Goal: Task Accomplishment & Management: Use online tool/utility

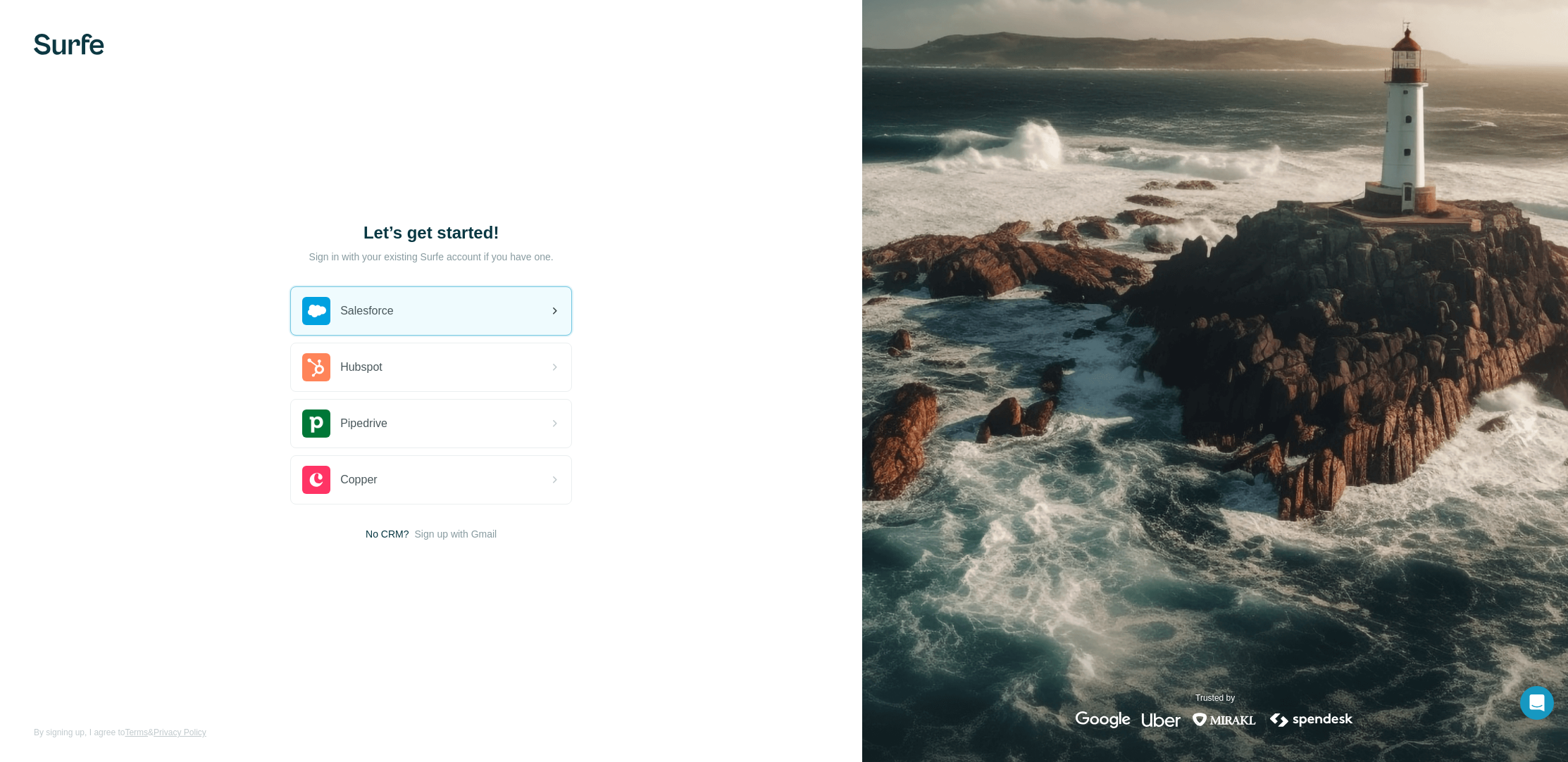
click at [511, 312] on div "Salesforce" at bounding box center [431, 311] width 280 height 48
click at [456, 315] on div "Salesforce" at bounding box center [431, 311] width 280 height 48
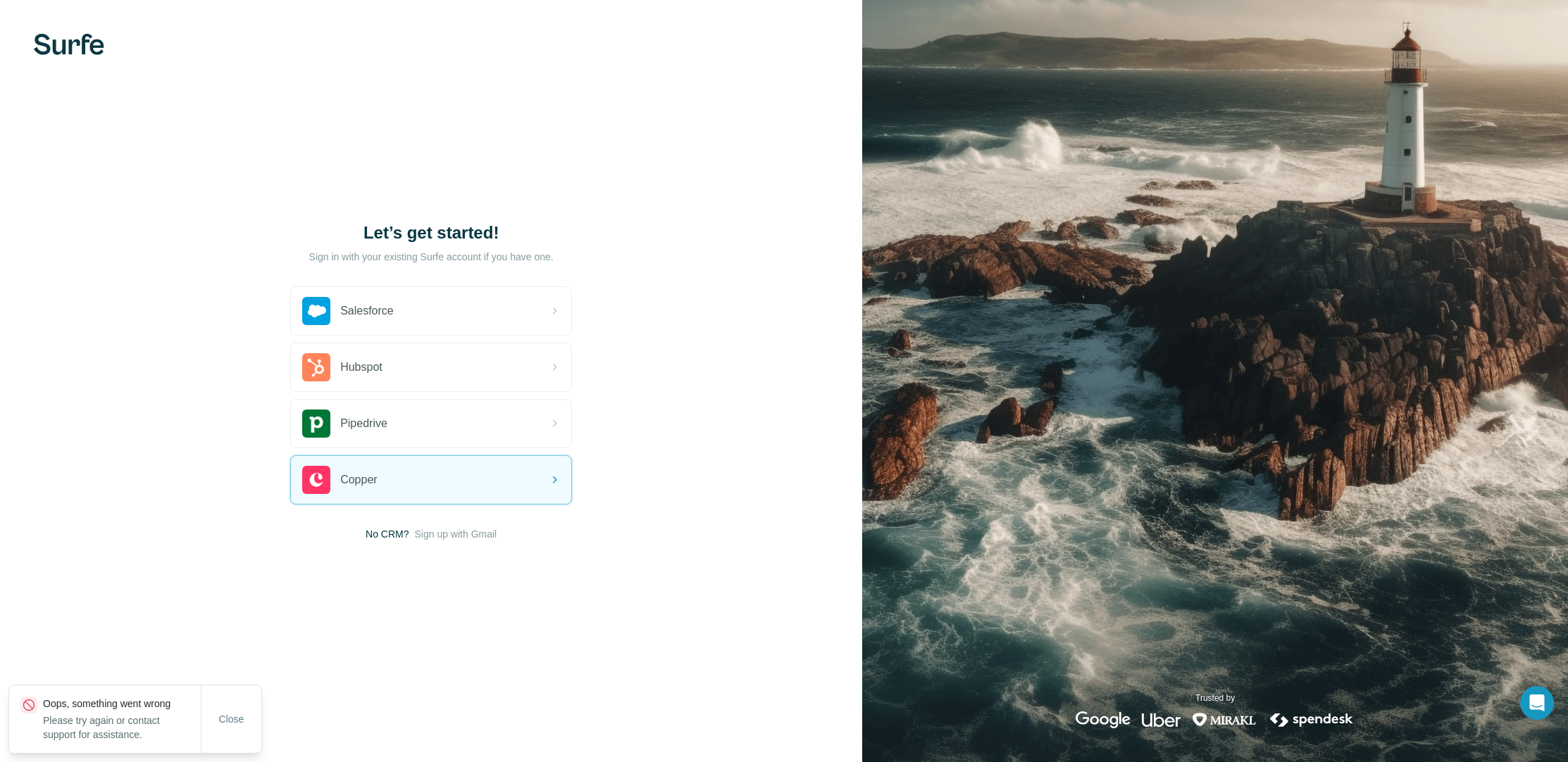
click at [120, 720] on p "Please try again or contact support for assistance." at bounding box center [122, 728] width 158 height 28
click at [243, 726] on span "Close" at bounding box center [232, 720] width 25 height 14
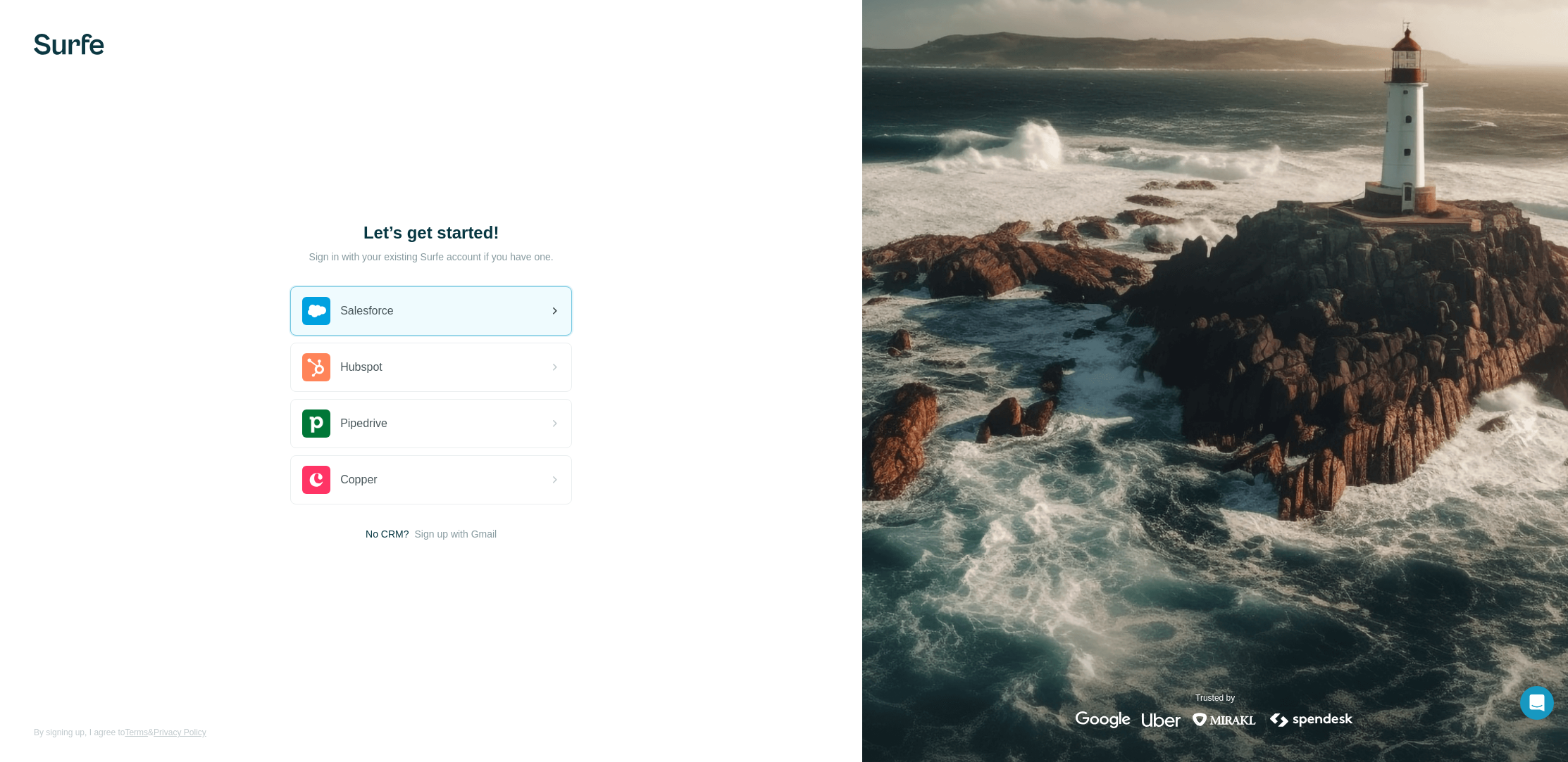
click at [485, 307] on div "Salesforce" at bounding box center [431, 311] width 280 height 48
